Goal: Transaction & Acquisition: Register for event/course

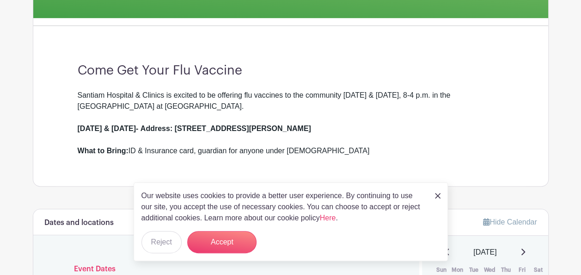
scroll to position [231, 0]
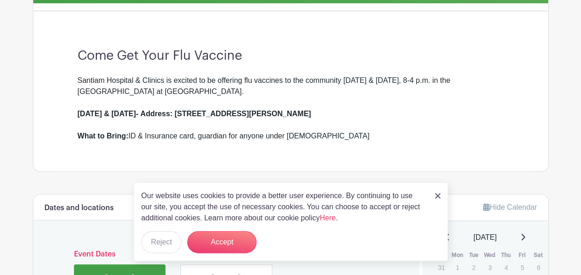
click at [437, 193] on link at bounding box center [438, 195] width 6 height 11
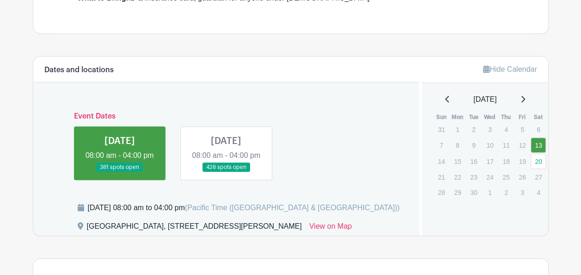
scroll to position [370, 0]
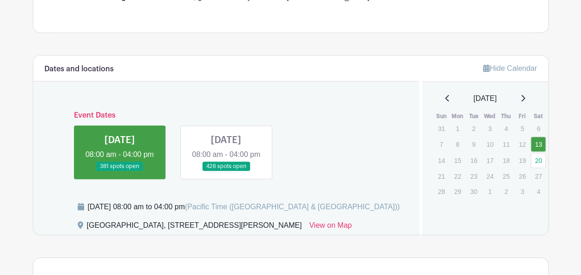
click at [120, 171] on link at bounding box center [120, 171] width 0 height 0
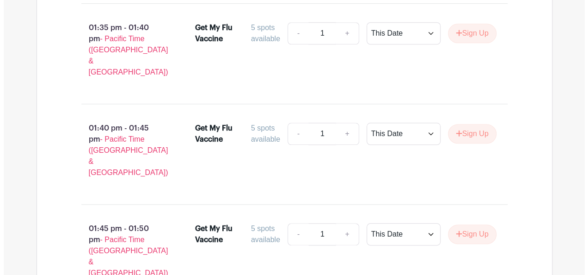
scroll to position [7364, 0]
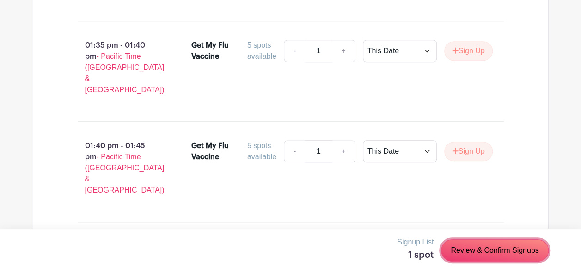
click at [501, 252] on link "Review & Confirm Signups" at bounding box center [494, 250] width 107 height 22
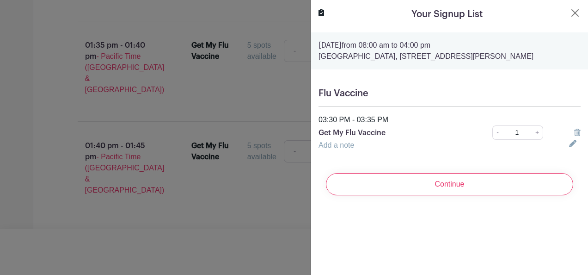
click at [455, 194] on input "Continue" at bounding box center [449, 184] width 247 height 22
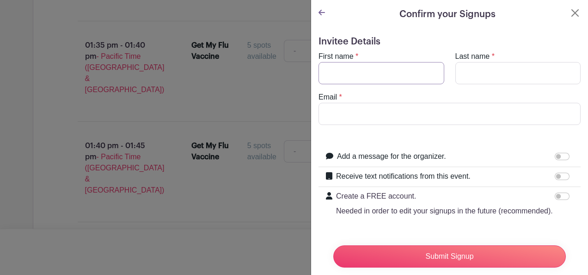
click at [348, 71] on input "First name" at bounding box center [382, 73] width 126 height 22
type input "[PERSON_NAME]"
type input "Fitch"
type input "[EMAIL_ADDRESS][DOMAIN_NAME]"
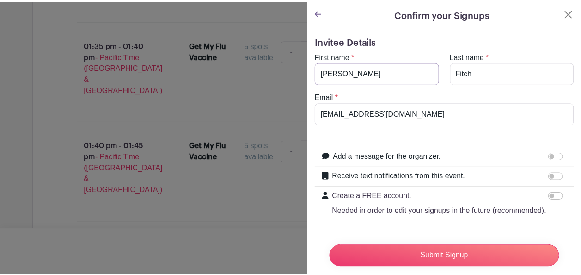
scroll to position [36, 0]
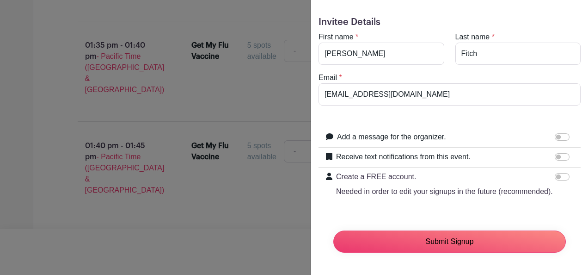
click at [498, 236] on input "Submit Signup" at bounding box center [449, 241] width 233 height 22
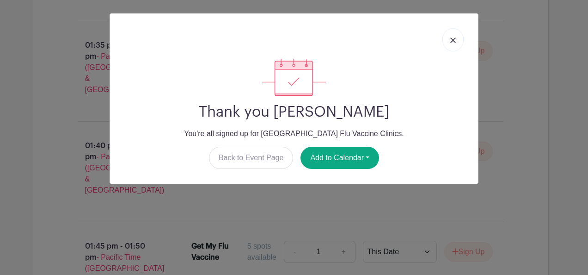
click at [451, 38] on img at bounding box center [453, 40] width 6 height 6
